Goal: Task Accomplishment & Management: Manage account settings

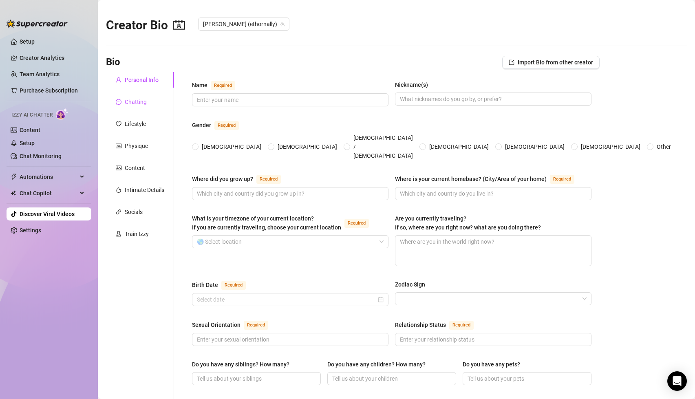
click at [134, 102] on div "Chatting" at bounding box center [136, 101] width 22 height 9
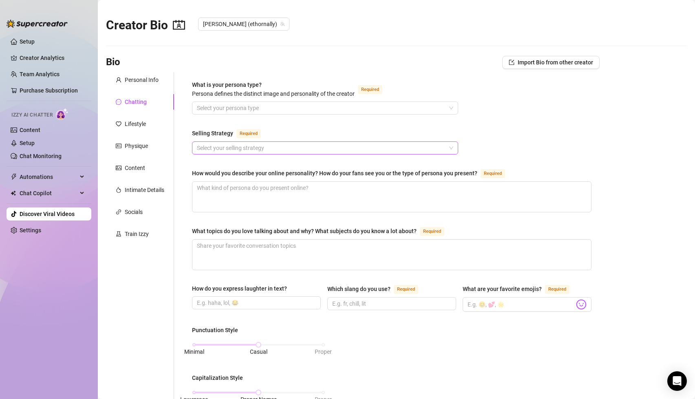
click at [282, 146] on input "Selling Strategy Required" at bounding box center [321, 148] width 249 height 12
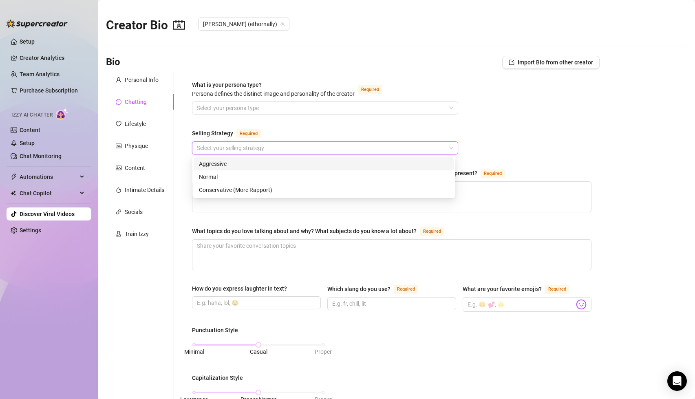
click at [304, 136] on div "Selling Strategy Required" at bounding box center [325, 134] width 266 height 13
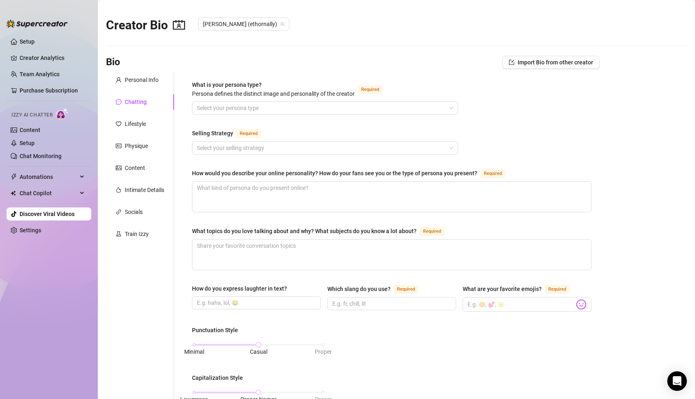
scroll to position [37, 0]
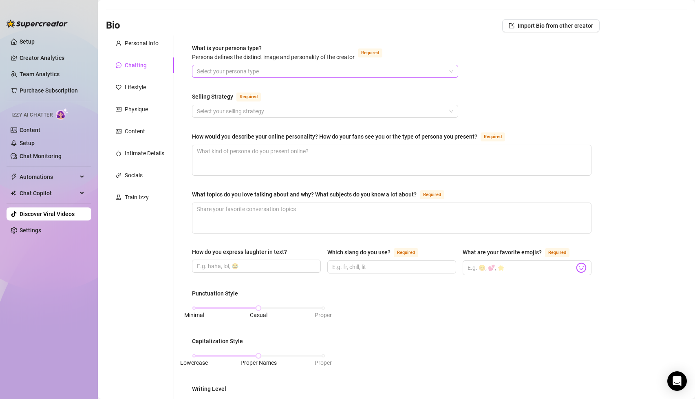
click at [234, 69] on input "What is your persona type? [PERSON_NAME] defines the distinct image and persona…" at bounding box center [321, 71] width 249 height 12
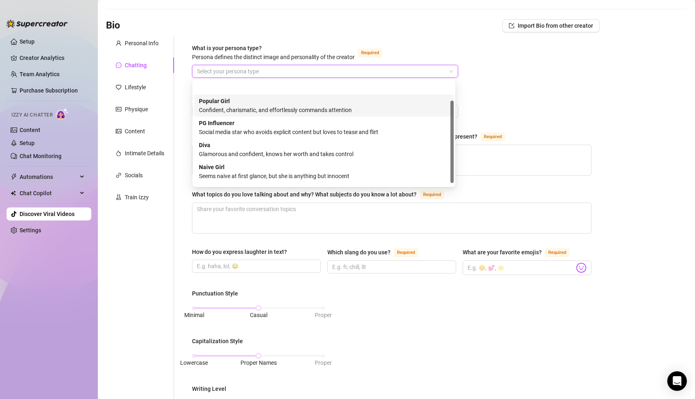
scroll to position [28, 0]
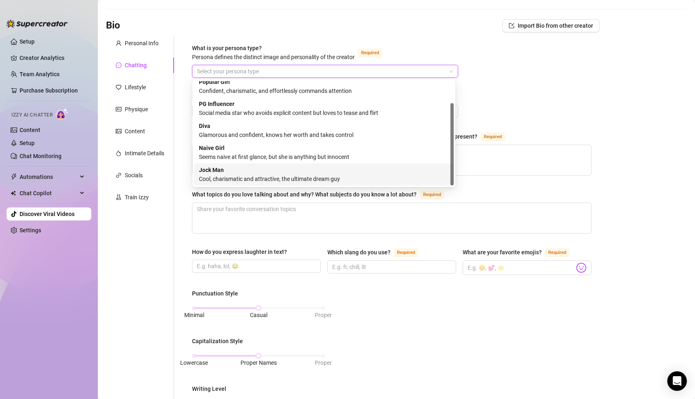
click at [243, 176] on div "Cool, charismatic and attractive, the ultimate dream guy" at bounding box center [324, 179] width 250 height 9
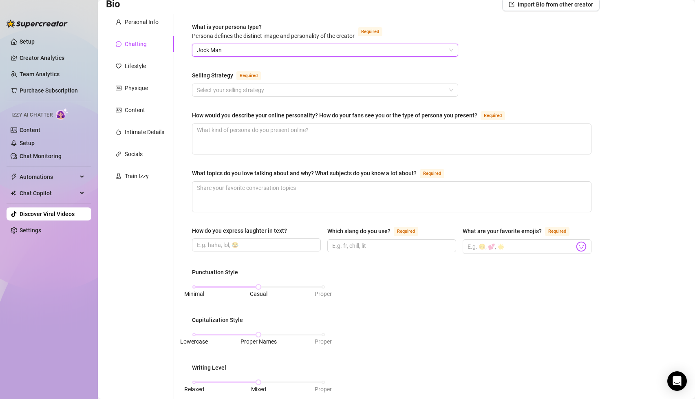
scroll to position [63, 0]
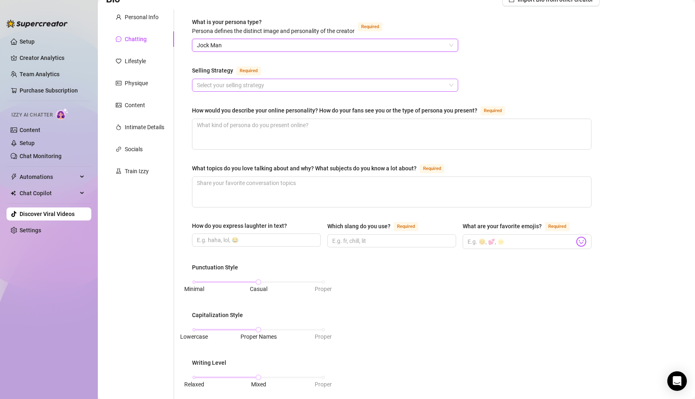
click at [223, 88] on input "Selling Strategy Required" at bounding box center [321, 85] width 249 height 12
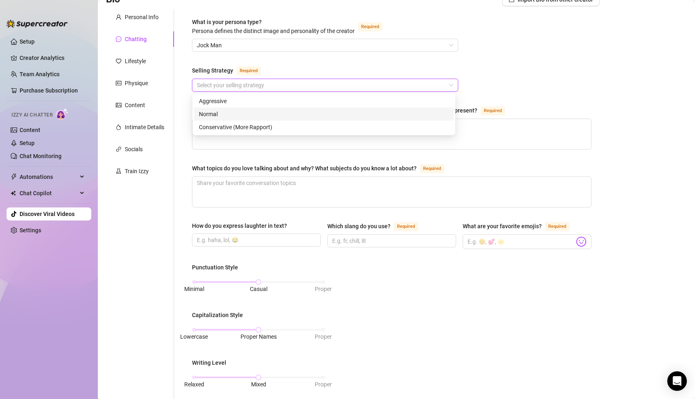
click at [219, 113] on div "Normal" at bounding box center [324, 114] width 250 height 9
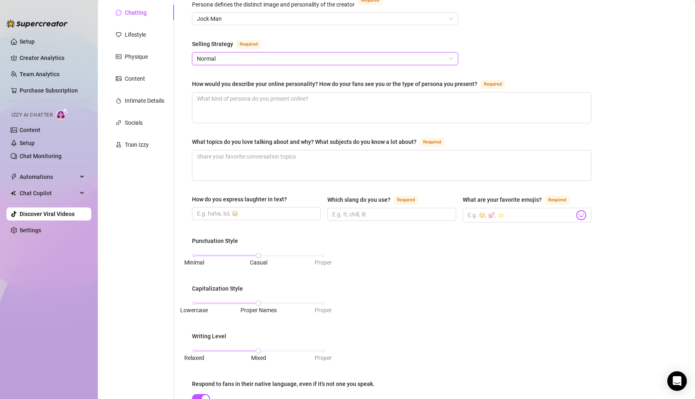
scroll to position [95, 0]
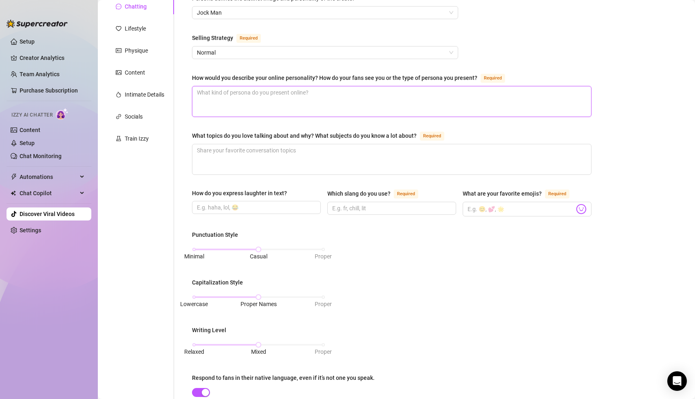
click at [268, 107] on textarea "How would you describe your online personality? How do your fans see you or the…" at bounding box center [391, 101] width 399 height 30
type textarea "M"
type textarea "Mu"
type textarea "Mus"
type textarea "Musc"
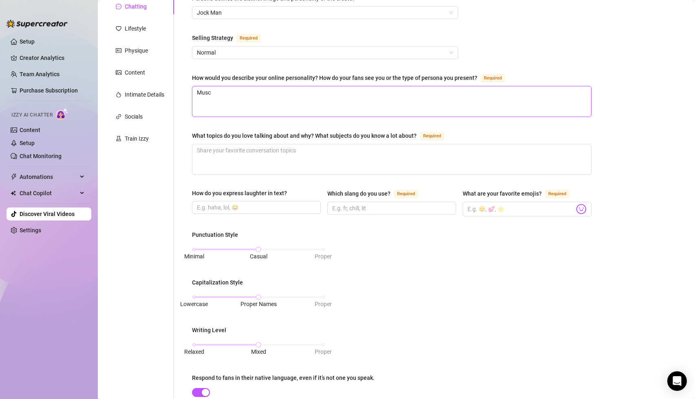
type textarea "Muscu"
type textarea "Muscula"
type textarea "Muscular"
type textarea "Muscular hj"
type textarea "Muscular hja"
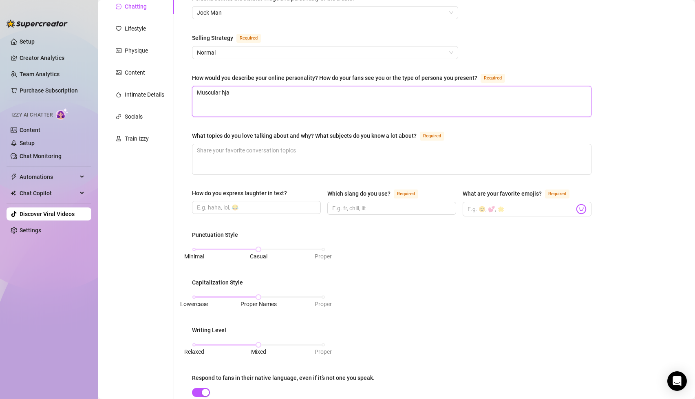
type textarea "Muscular hj"
type textarea "Muscular h"
type textarea "Muscular ha"
type textarea "Muscular han"
type textarea "Muscular hand"
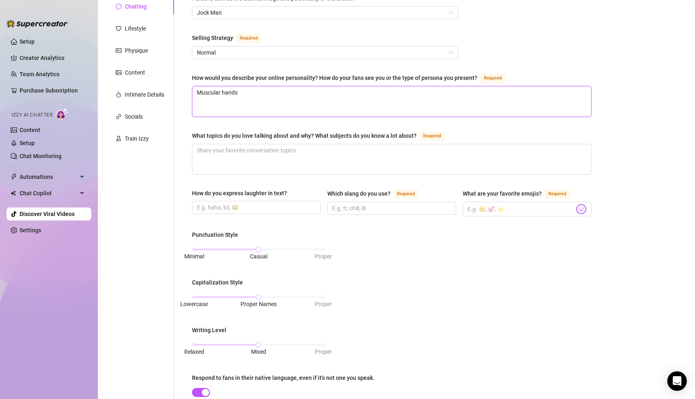
type textarea "Muscular handso"
type textarea "Muscular handsom"
type textarea "Muscular handsome"
type textarea "Muscular handsome r"
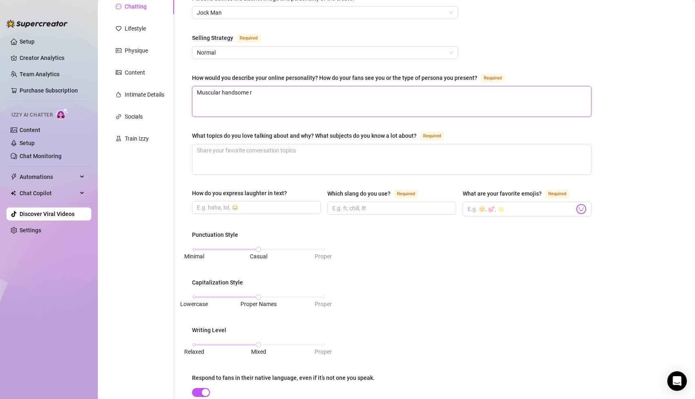
type textarea "Muscular handsome re"
type textarea "Muscular handsome rel"
type textarea "Muscular handsome [MEDICAL_DATA]"
type textarea "Muscular handsome relat"
type textarea "Muscular handsome relata"
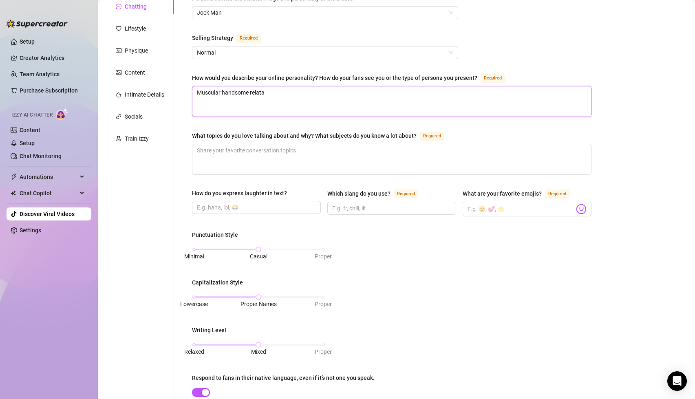
type textarea "Muscular handsome relatab"
type textarea "Muscular handsome relatable"
type textarea "Muscular handsome relatable b"
type textarea "Muscular handsome relatable bo"
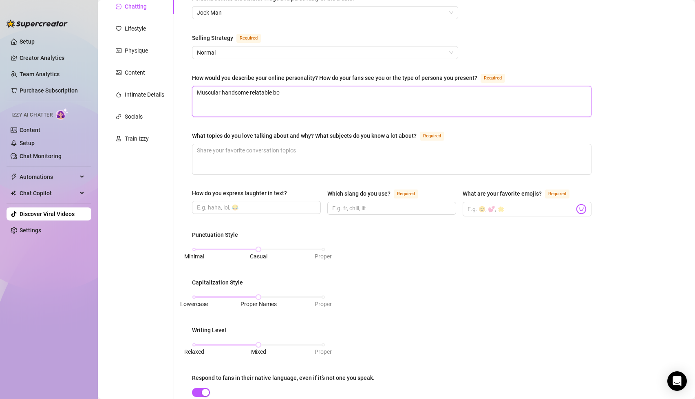
type textarea "Muscular handsome relatable boy"
type textarea "Muscular handsome relatable boy ne"
type textarea "Muscular handsome relatable boy nex"
type textarea "Muscular handsome relatable boy next"
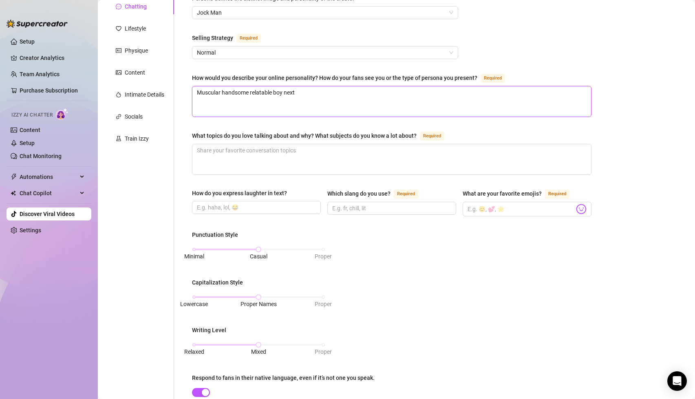
type textarea "Muscular handsome relatable boy next"
type textarea "Muscular handsome relatable boy nex"
type textarea "Muscular handsome relatable boy ne"
type textarea "Muscular handsome relatable boy n"
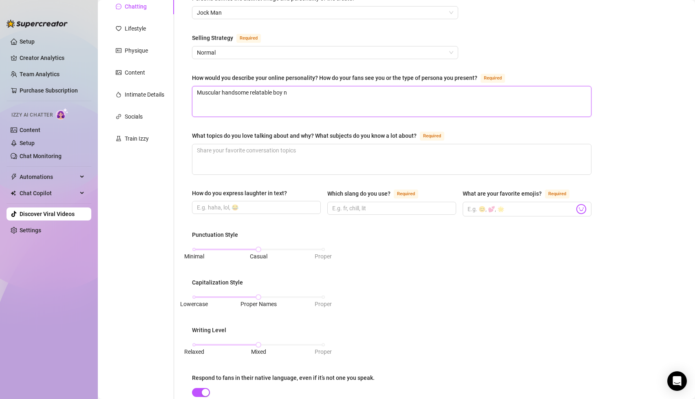
type textarea "Muscular handsome relatable boy"
click at [197, 95] on textarea "Muscular handsome relatable boy" at bounding box center [391, 101] width 399 height 30
click at [222, 91] on textarea "Muscular handsome relatable boy" at bounding box center [391, 101] width 399 height 30
type textarea "Muscular ,handsome relatable boy"
type textarea "Muscular , handsome relatable boy"
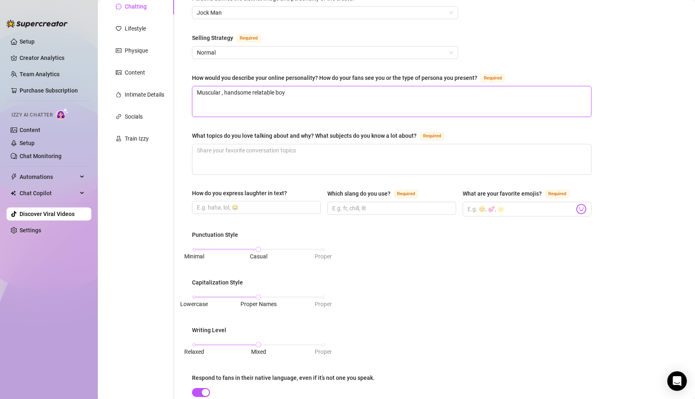
type textarea "Muscular , thandsome relatable boy"
type textarea "Muscular , tehandsome relatable boy"
type textarea "Muscular , telhandsome relatable boy"
type textarea "Muscular , tellhandsome relatable boy"
type textarea "Muscular , telhandsome relatable boy"
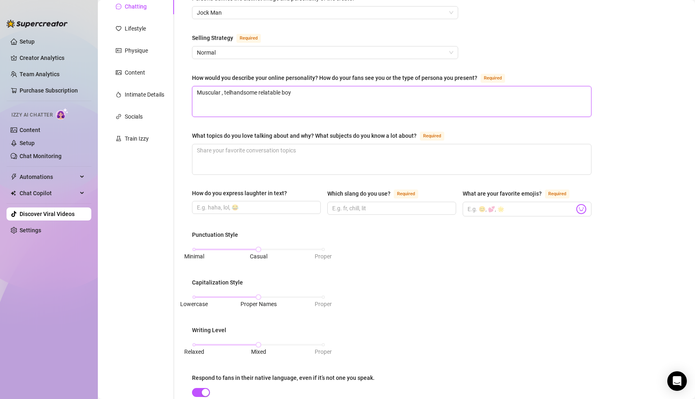
type textarea "Muscular , tehandsome relatable boy"
type textarea "Muscular , thandsome relatable boy"
type textarea "Muscular , tahandsome relatable boy"
type textarea "Muscular , talhandsome relatable boy"
type textarea "Muscular , tallhandsome relatable boy"
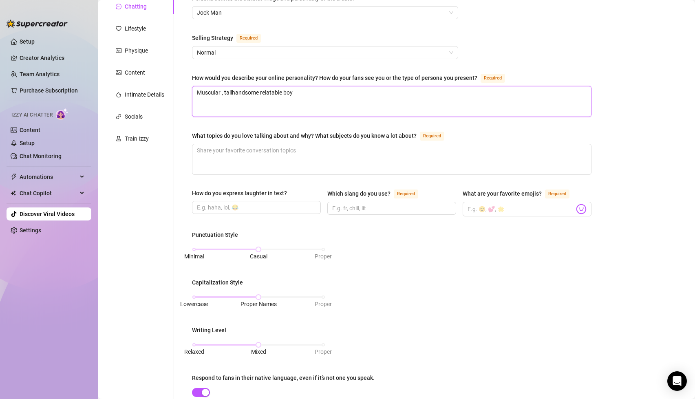
type textarea "Muscular , tall,handsome relatable boy"
type textarea "Muscular , tall, handsome relatable boy"
type textarea "Muscular , tall, cohandsome relatable boy"
type textarea "Muscular , tall, confhandsome relatable boy"
type textarea "Muscular , tall, confihandsome relatable boy"
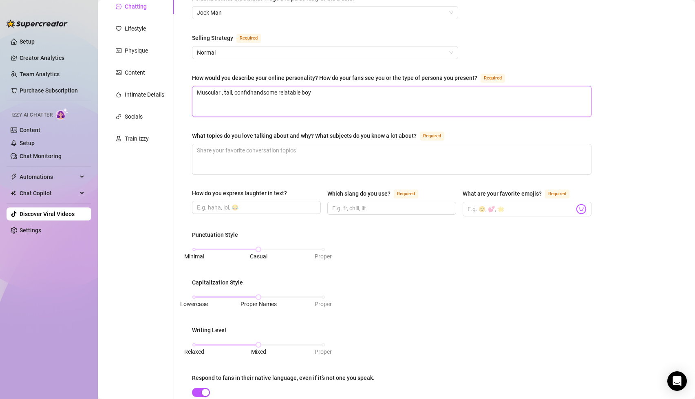
type textarea "Muscular , tall, confidehandsome relatable boy"
type textarea "Muscular , tall, confidenhandsome relatable boy"
type textarea "Muscular , tall, confident handsome relatable boy"
type textarea "Muscular , tall, confidenthandsome relatable boy"
type textarea "Muscular , tall, confident,handsome relatable boy"
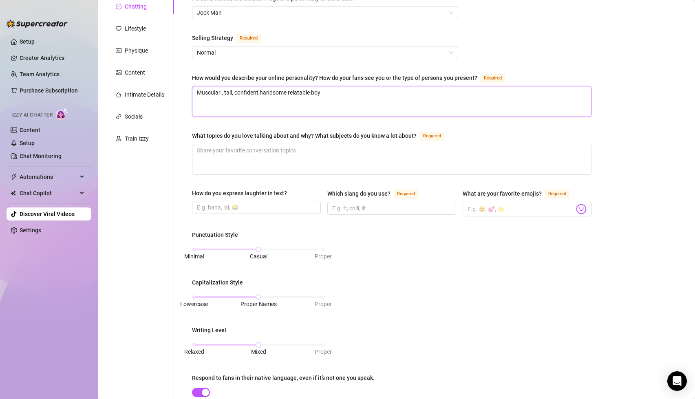
type textarea "Muscular , tall, confident, handsome relatable boy"
click at [345, 93] on textarea "Muscular , tall, confident, handsome relatable boy" at bounding box center [391, 101] width 399 height 30
type textarea "Muscular , tall, confident, handsome relatable boy n"
type textarea "Muscular , tall, confident, handsome relatable boy ne"
type textarea "Muscular , tall, confident, handsome relatable boy nes"
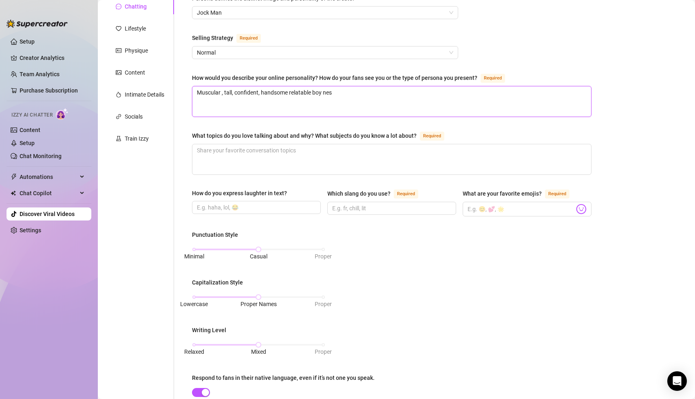
type textarea "Muscular , tall, confident, handsome relatable boy ne"
type textarea "Muscular , tall, confident, handsome relatable boy nex"
type textarea "Muscular , tall, confident, handsome relatable boy next"
type textarea "Muscular , tall, confident, handsome relatable boy next d"
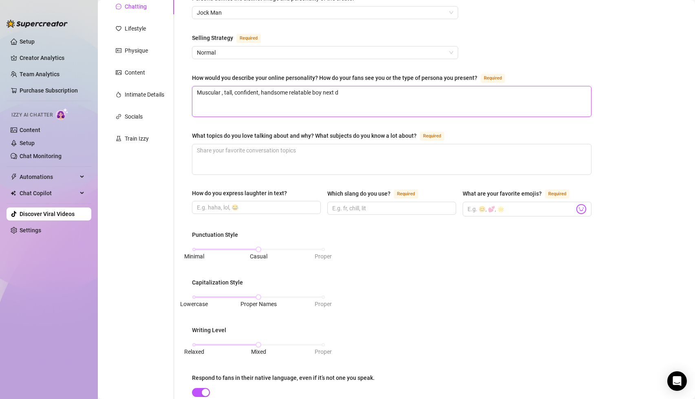
type textarea "Muscular , tall, confident, handsome relatable boy next do"
type textarea "Muscular , tall, confident, handsome relatable boy next door"
click at [320, 93] on textarea "Muscular , tall, confident, handsome relatable boy next door" at bounding box center [391, 101] width 399 height 30
type textarea "Muscular , tall, confident, handsome relatable m next door"
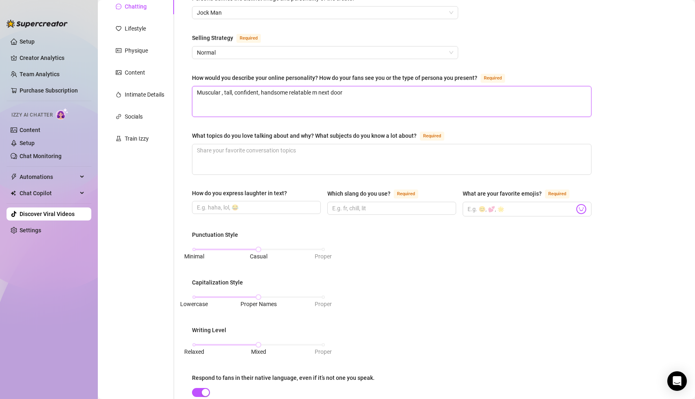
type textarea "Muscular , tall, confident, handsome relatable ma next door"
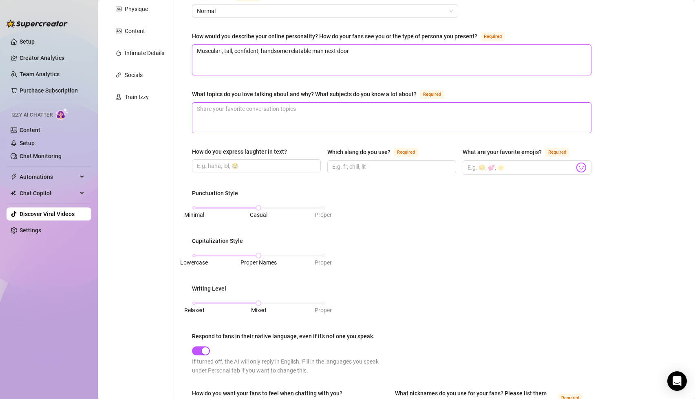
scroll to position [188, 0]
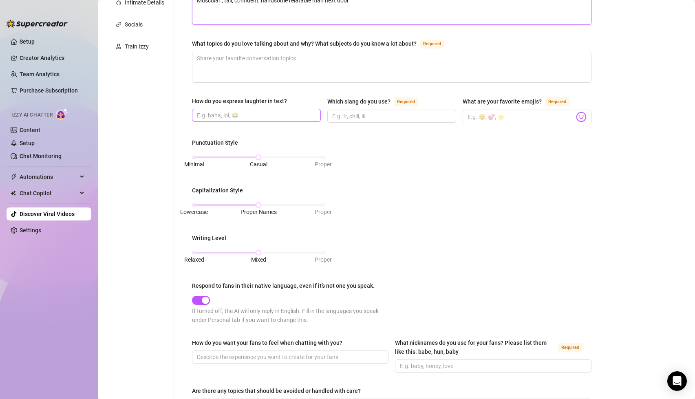
type textarea "Muscular , tall, confident, handsome relatable man next door"
click at [277, 116] on input "How do you express laughter in text?" at bounding box center [255, 115] width 117 height 9
type input "lol, 😂"
click at [485, 117] on input "What are your favorite emojis? Required" at bounding box center [521, 117] width 107 height 11
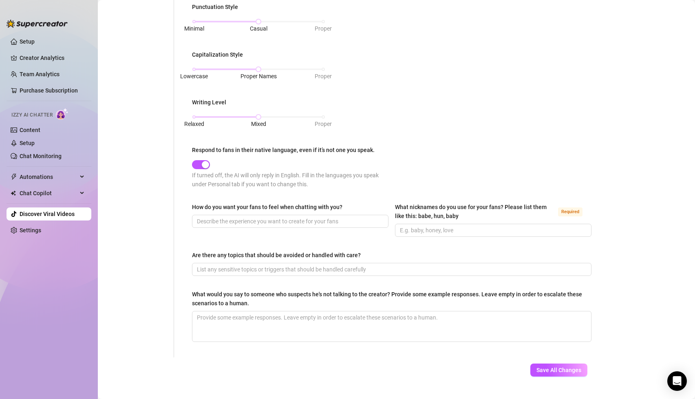
scroll to position [338, 0]
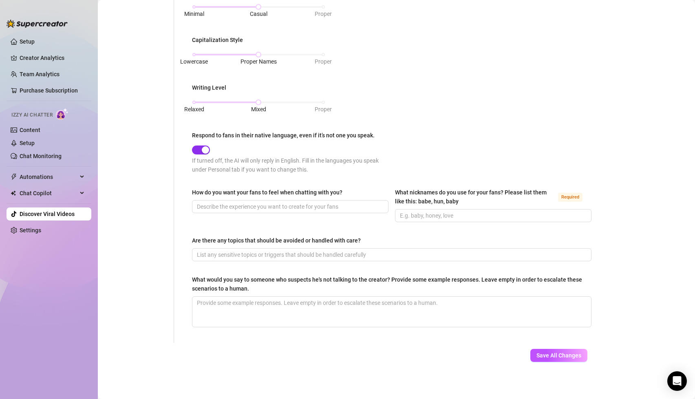
click at [201, 148] on span "button" at bounding box center [201, 150] width 18 height 9
click at [307, 209] on input "How do you want your fans to feel when chatting with you?" at bounding box center [289, 206] width 185 height 9
type input "captivated, horny, ready to buy"
click at [304, 319] on textarea "What would you say to someone who suspects he's not talking to the creator? Pro…" at bounding box center [391, 312] width 399 height 30
click at [550, 356] on span "Save All Changes" at bounding box center [559, 355] width 45 height 7
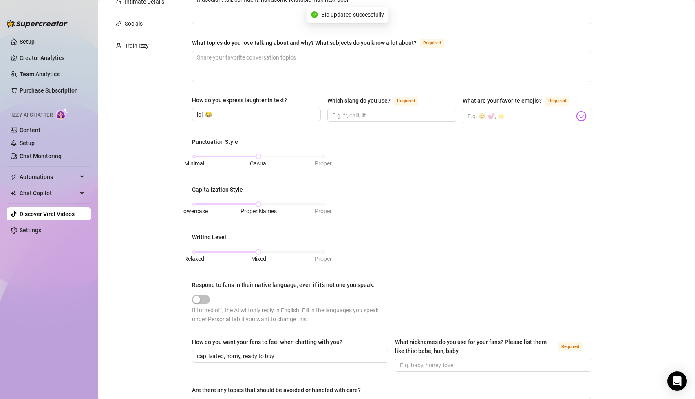
scroll to position [0, 0]
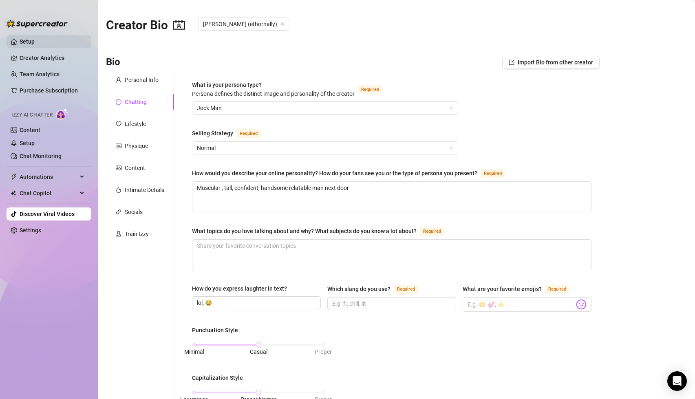
click at [34, 41] on link "Setup" at bounding box center [27, 41] width 15 height 7
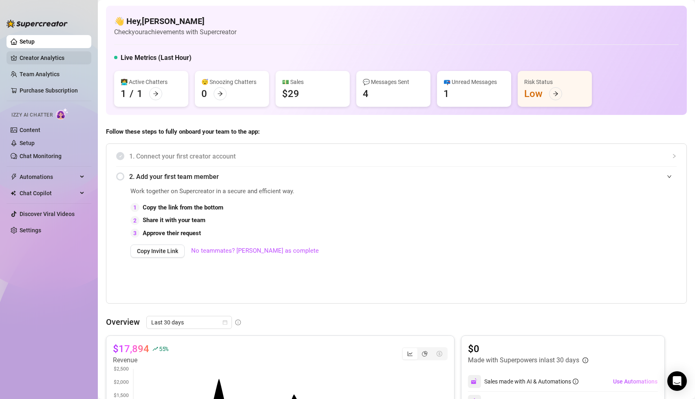
click at [38, 59] on link "Creator Analytics" at bounding box center [52, 57] width 65 height 13
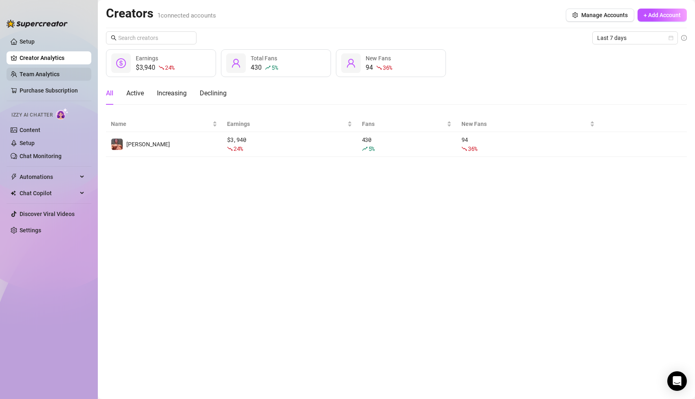
click at [38, 71] on link "Team Analytics" at bounding box center [40, 74] width 40 height 7
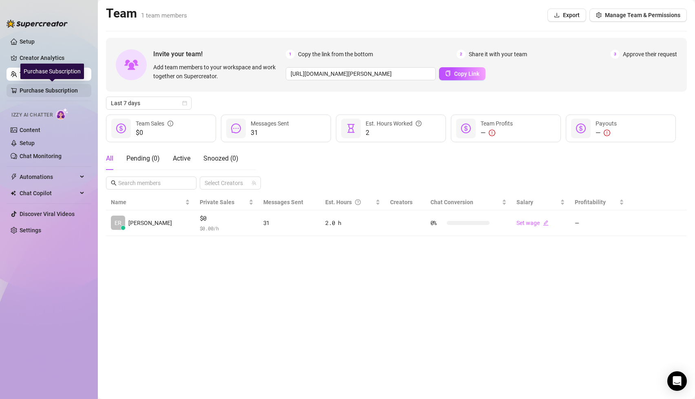
click at [35, 87] on link "Purchase Subscription" at bounding box center [52, 90] width 65 height 13
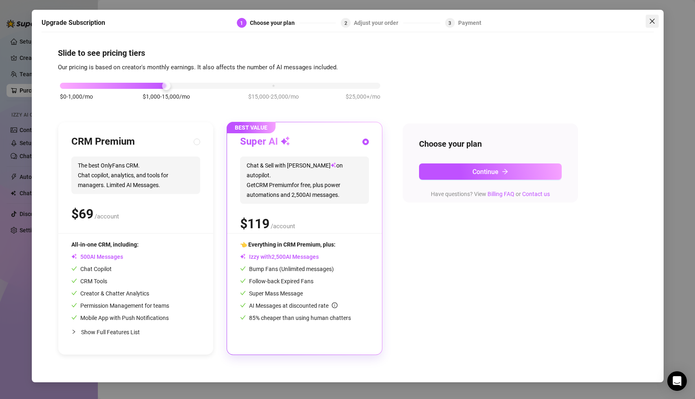
click at [653, 22] on icon "close" at bounding box center [652, 21] width 5 height 5
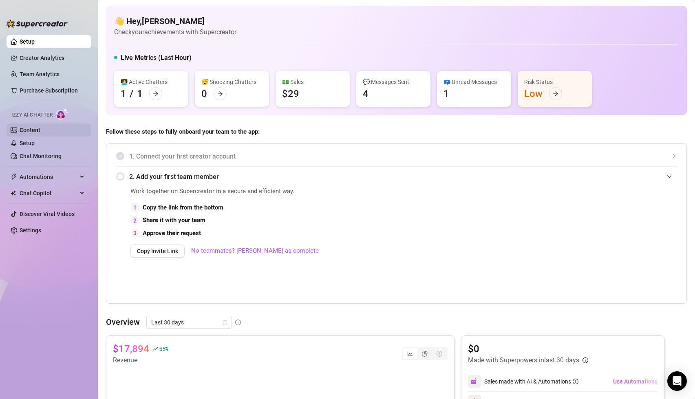
click at [40, 128] on link "Content" at bounding box center [30, 130] width 21 height 7
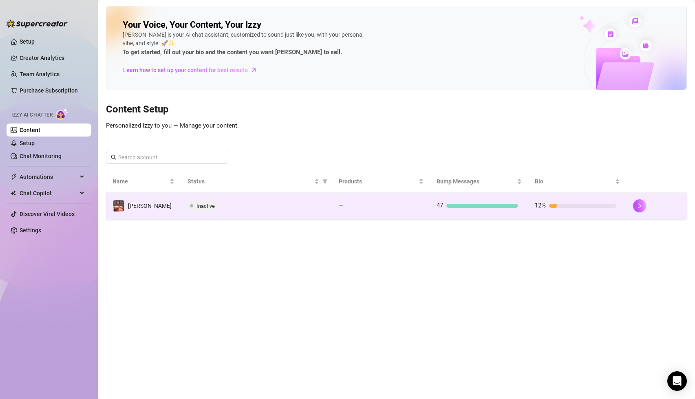
click at [182, 210] on td "Inactive" at bounding box center [256, 206] width 151 height 27
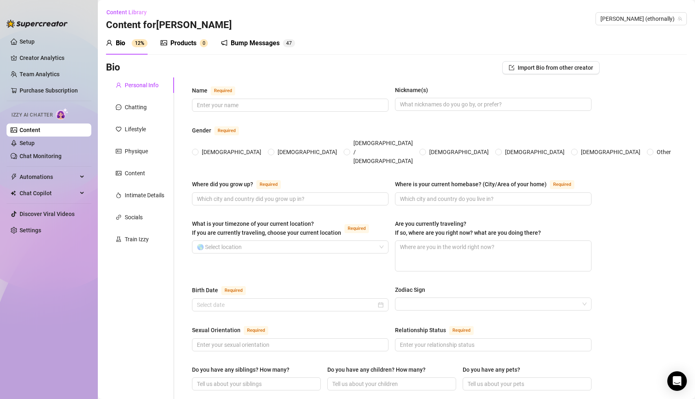
click at [259, 47] on div "Bump Messages" at bounding box center [255, 43] width 49 height 10
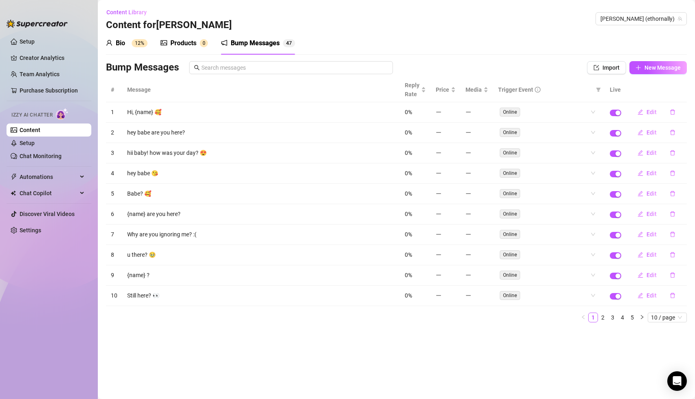
click at [141, 114] on td "Hi, {name} 🥰" at bounding box center [261, 112] width 278 height 20
click at [119, 46] on div "Bio" at bounding box center [120, 43] width 9 height 10
